Goal: Task Accomplishment & Management: Use online tool/utility

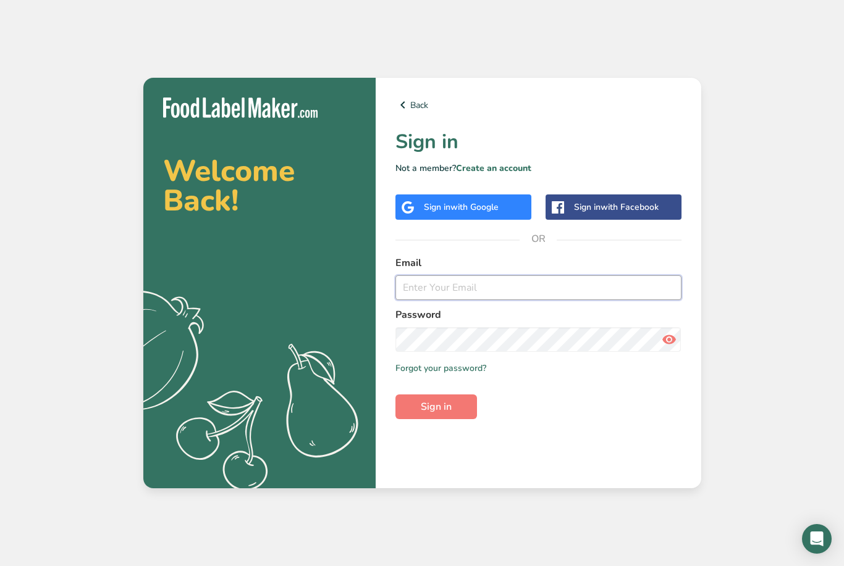
click at [410, 300] on input "email" at bounding box center [538, 287] width 286 height 25
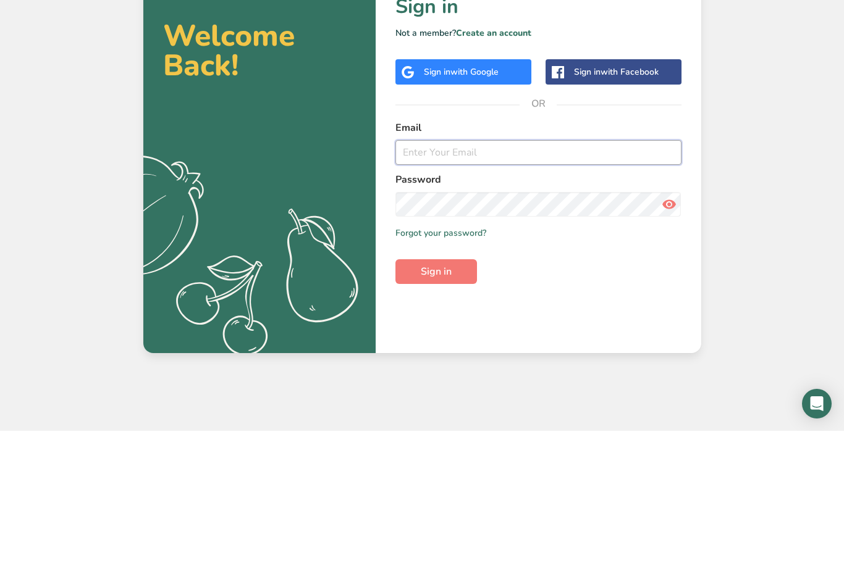
type input "[EMAIL_ADDRESS][DOMAIN_NAME]"
click at [435, 395] on button "Sign in" at bounding box center [436, 407] width 82 height 25
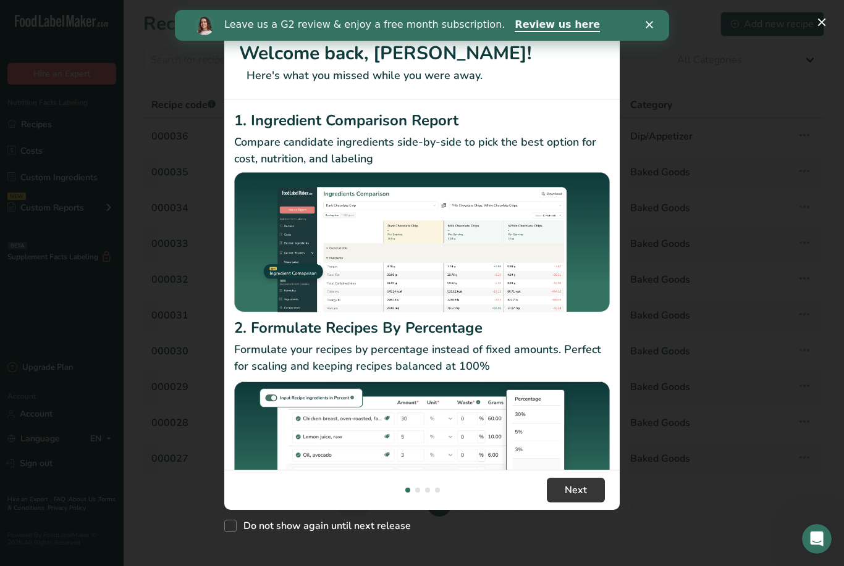
click at [655, 66] on div "New Features" at bounding box center [422, 283] width 844 height 566
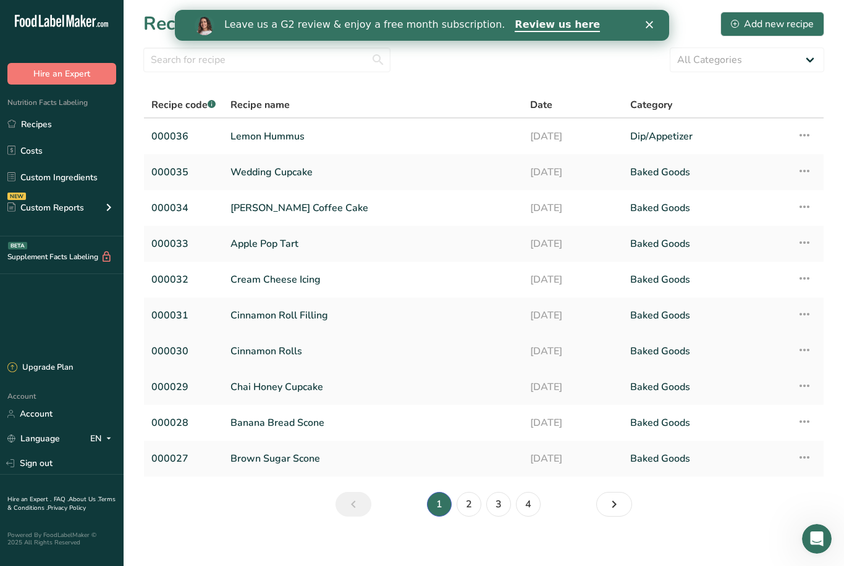
click at [351, 346] on link "Cinnamon Rolls" at bounding box center [372, 352] width 285 height 26
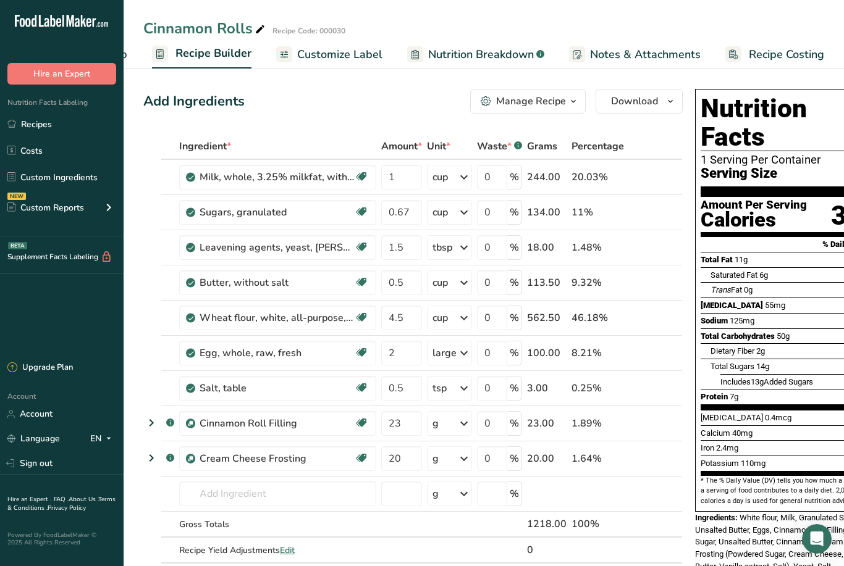
scroll to position [0, 106]
click at [782, 91] on div "Nutrition Facts 1 Serving Per Container Serving Size 102g Amount Per Serving Ca…" at bounding box center [789, 300] width 188 height 423
click at [790, 100] on h1 "Nutrition Facts" at bounding box center [788, 123] width 177 height 57
click at [763, 86] on div "Nutrition Facts 1 Serving Per Container Serving Size 102g Amount Per Serving Ca…" at bounding box center [789, 337] width 198 height 506
click at [775, 92] on div "Nutrition Facts 1 Serving Per Container Serving Size 102g Amount Per Serving Ca…" at bounding box center [789, 300] width 188 height 423
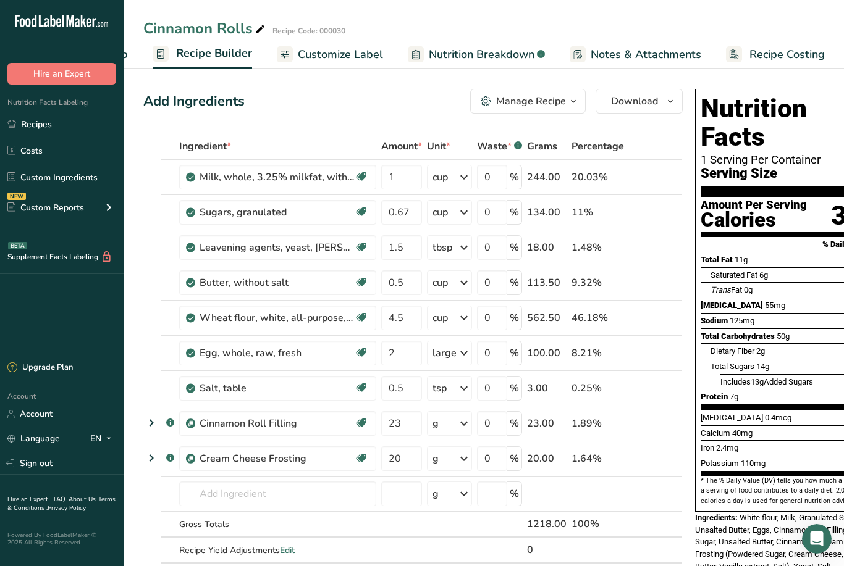
click at [768, 90] on div "Nutrition Facts 1 Serving Per Container Serving Size 102g Amount Per Serving Ca…" at bounding box center [789, 300] width 188 height 423
click at [777, 90] on div "Nutrition Facts 1 Serving Per Container Serving Size 102g Amount Per Serving Ca…" at bounding box center [789, 300] width 188 height 423
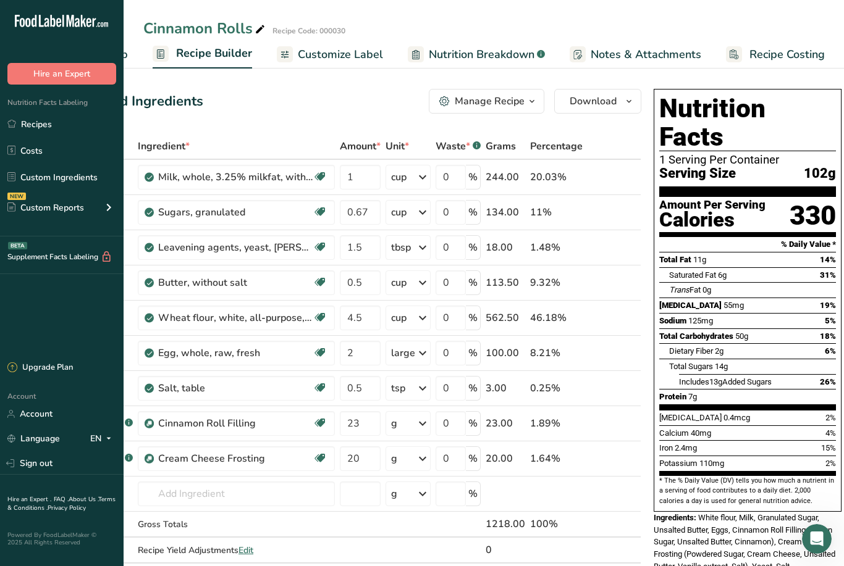
scroll to position [0, 41]
click at [489, 96] on div "Manage Recipe" at bounding box center [490, 101] width 70 height 15
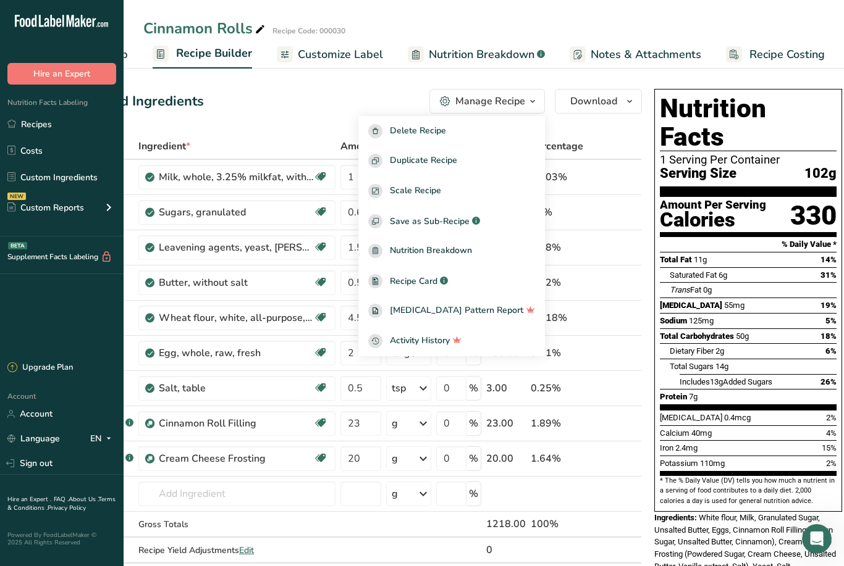
click at [694, 51] on span "Notes & Attachments" at bounding box center [646, 54] width 111 height 17
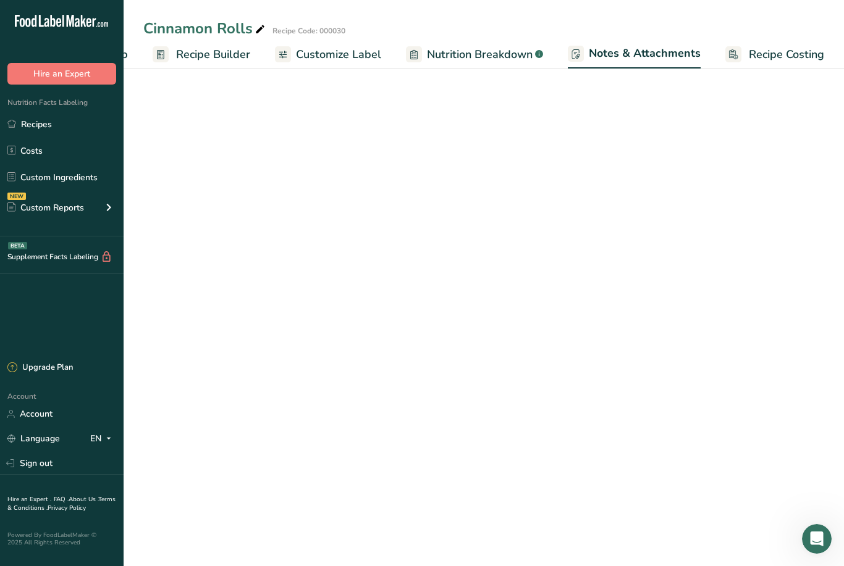
scroll to position [0, 107]
click at [777, 97] on button "Save" at bounding box center [800, 96] width 48 height 25
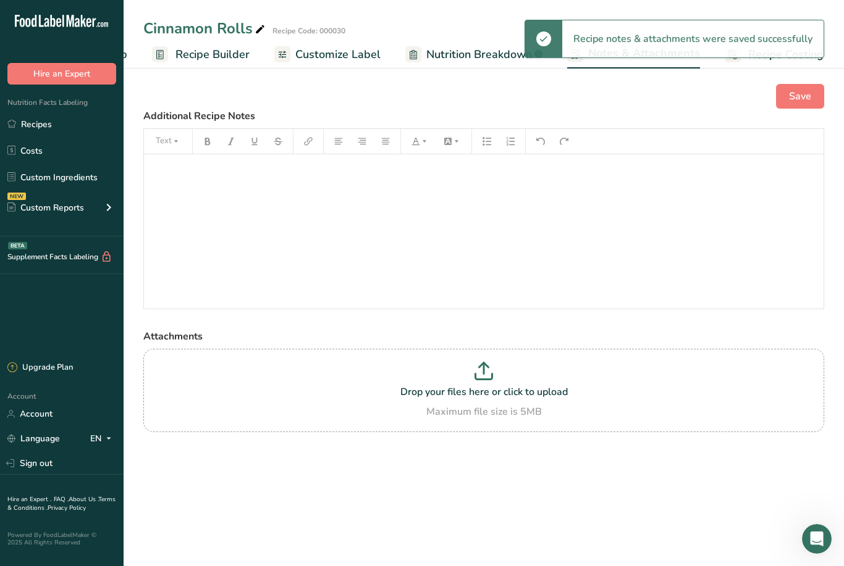
click at [742, 178] on div "﻿" at bounding box center [483, 231] width 679 height 154
click at [742, 170] on div "﻿" at bounding box center [483, 231] width 679 height 154
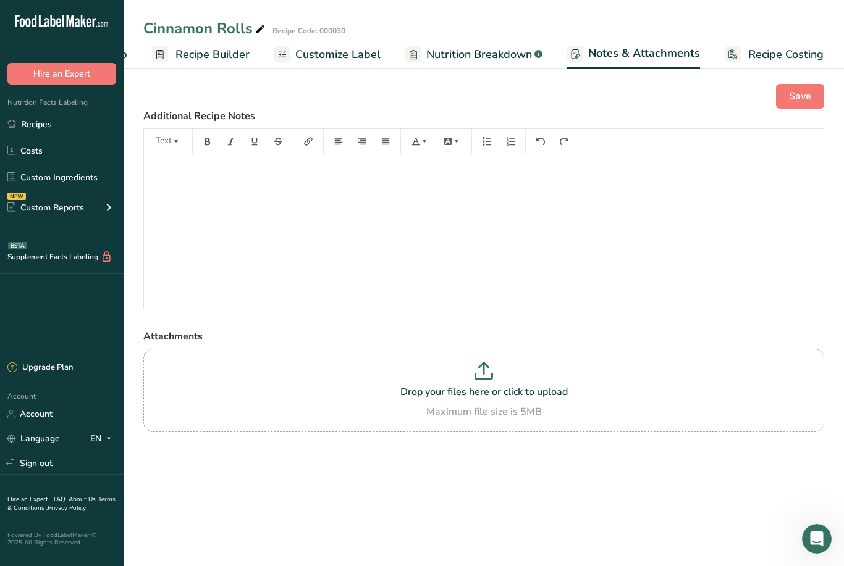
click at [789, 54] on span "Recipe Costing" at bounding box center [785, 54] width 75 height 17
select select "5"
select select "12"
select select "5"
select select "12"
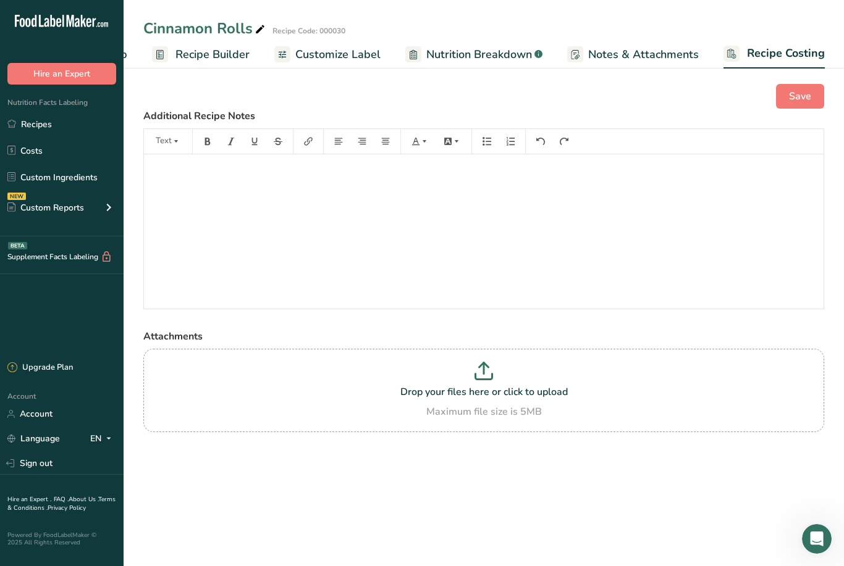
select select "12"
select select "5"
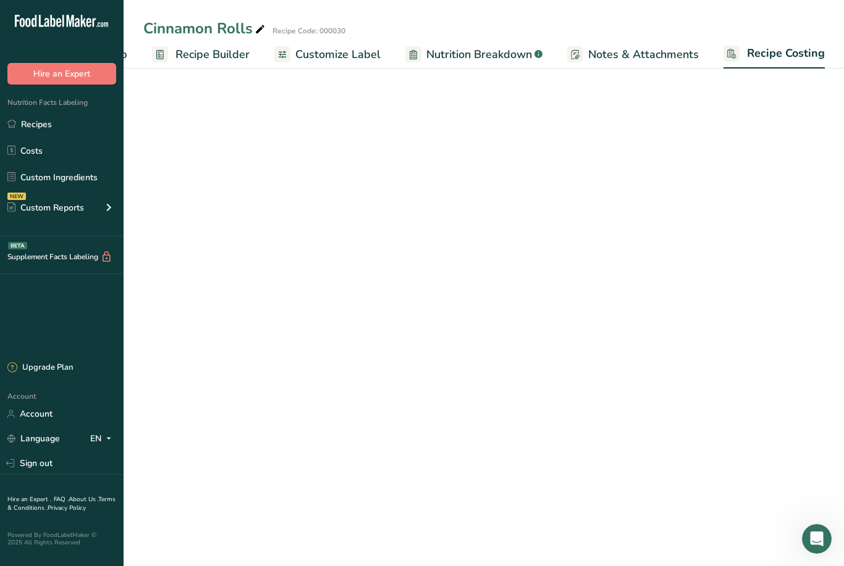
scroll to position [0, 106]
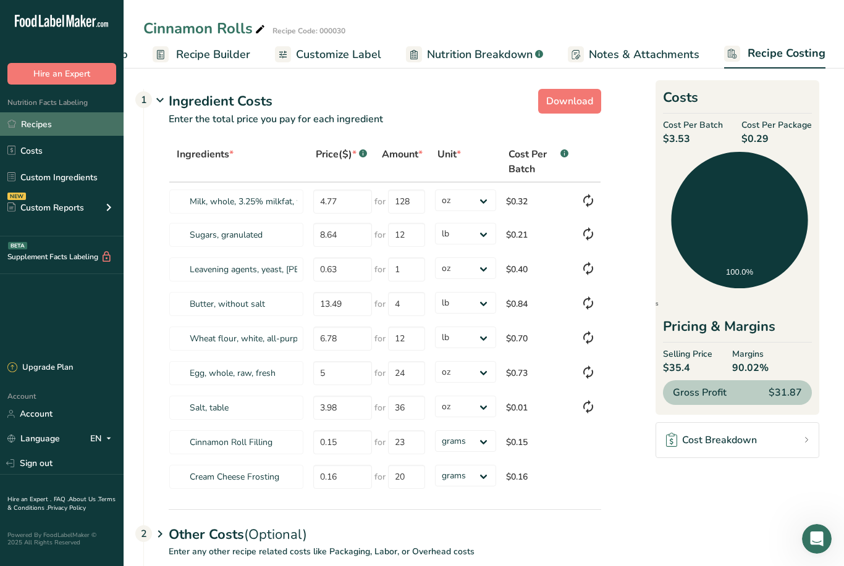
click at [40, 122] on link "Recipes" at bounding box center [62, 123] width 124 height 23
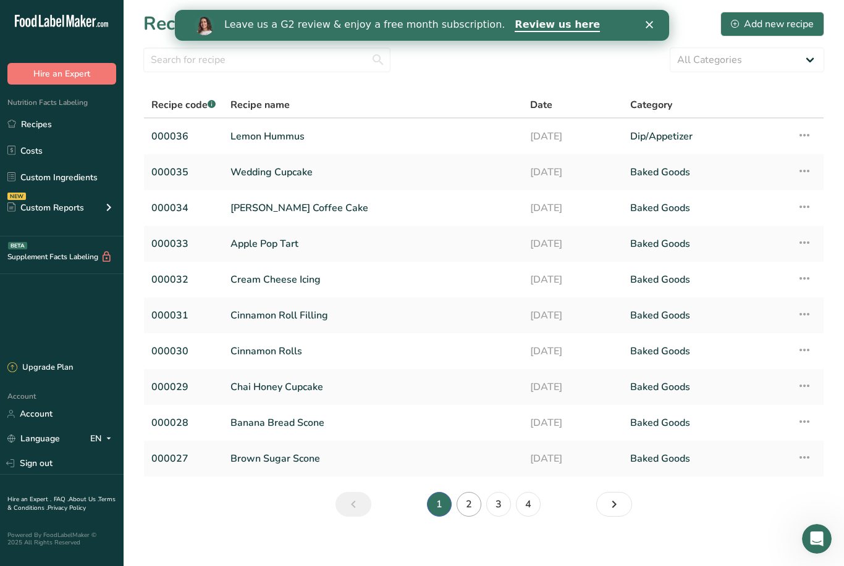
click at [465, 496] on link "2" at bounding box center [468, 504] width 25 height 25
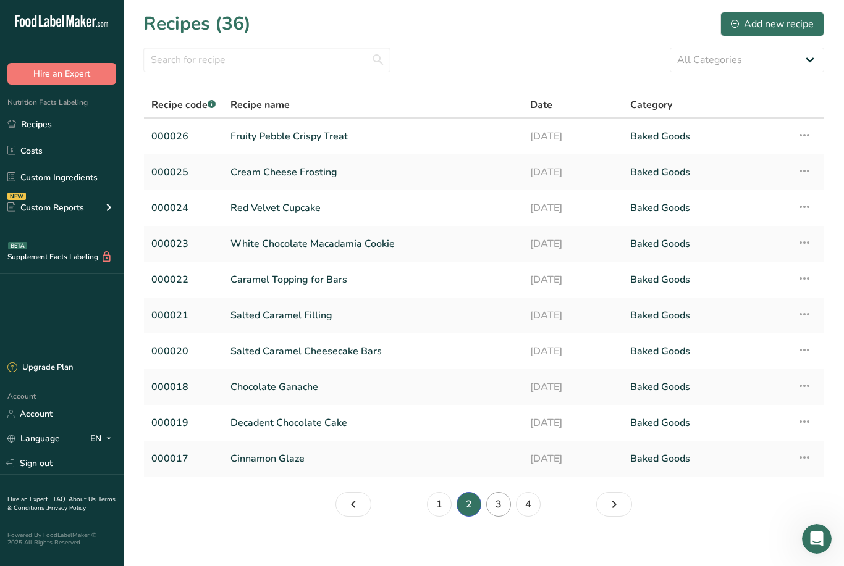
click at [496, 506] on link "3" at bounding box center [498, 504] width 25 height 25
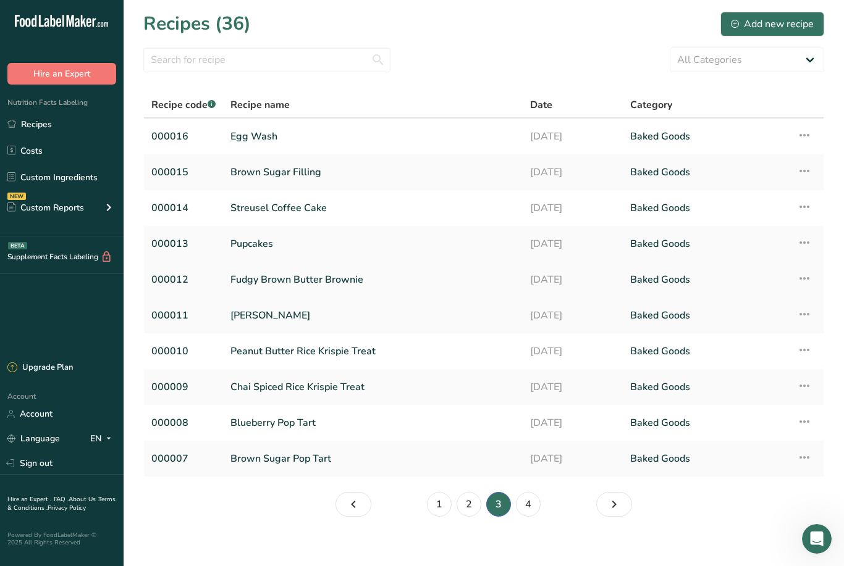
click at [413, 281] on link "Fudgy Brown Butter Brownie" at bounding box center [372, 280] width 285 height 26
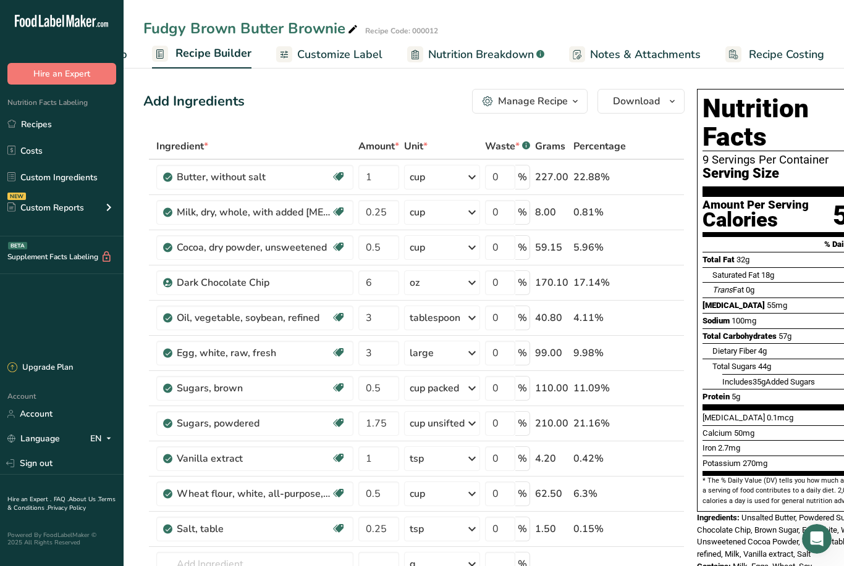
scroll to position [0, 106]
click at [796, 50] on span "Recipe Costing" at bounding box center [786, 54] width 75 height 17
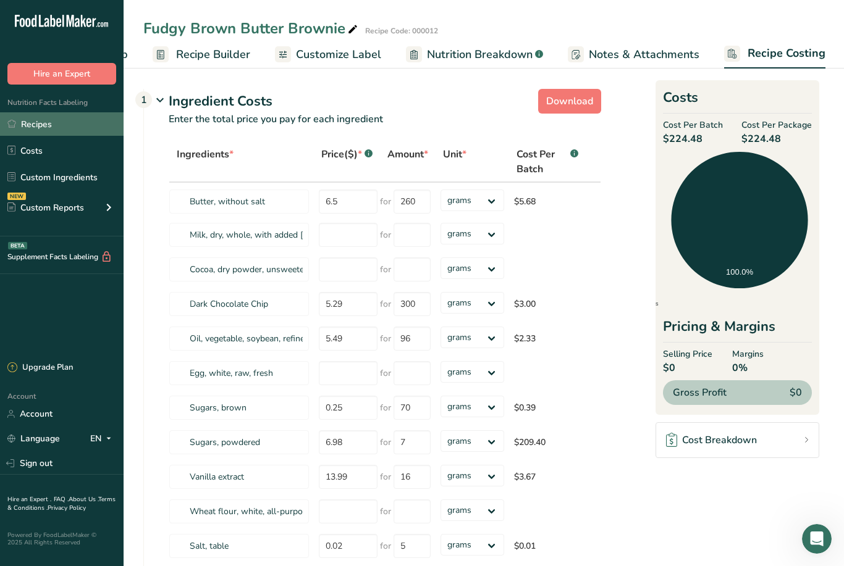
click at [52, 127] on link "Recipes" at bounding box center [62, 123] width 124 height 23
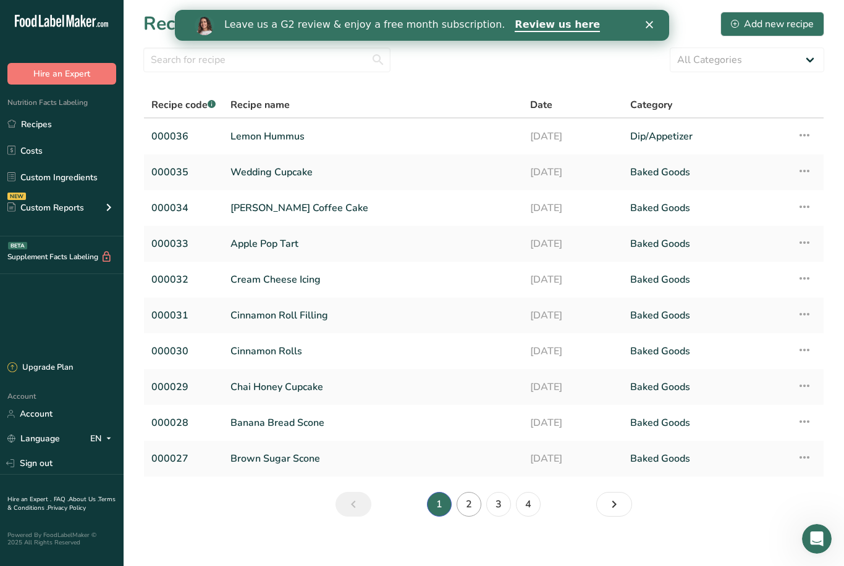
click at [471, 505] on link "2" at bounding box center [468, 504] width 25 height 25
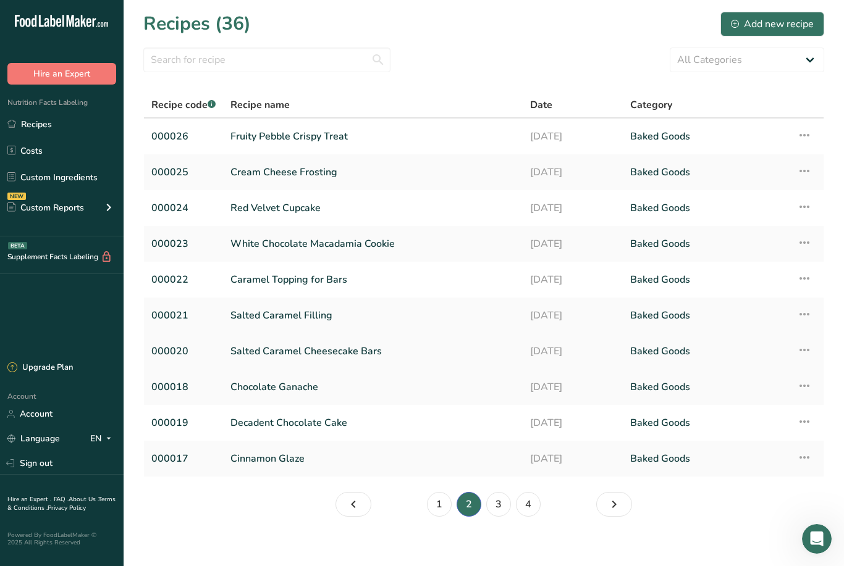
click at [423, 349] on link "Salted Caramel Cheesecake Bars" at bounding box center [372, 352] width 285 height 26
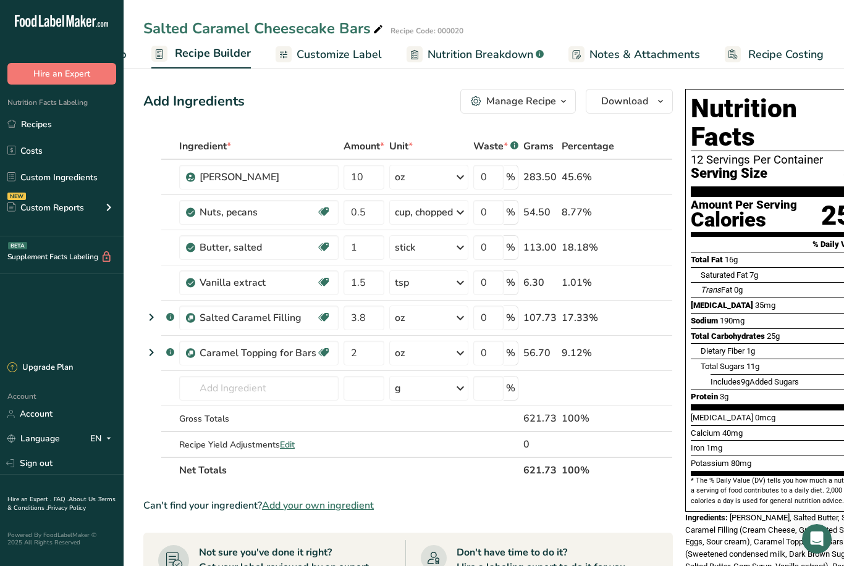
scroll to position [0, 106]
click at [805, 48] on span "Recipe Costing" at bounding box center [786, 54] width 75 height 17
